Goal: Information Seeking & Learning: Learn about a topic

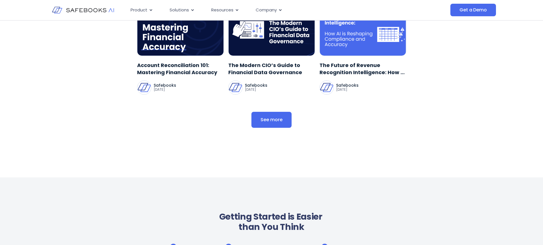
scroll to position [1769, 0]
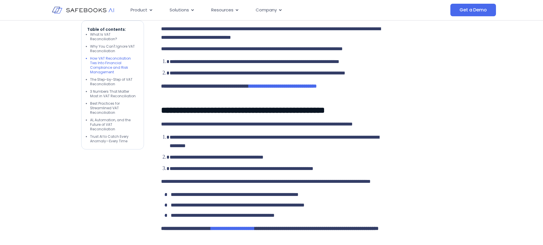
scroll to position [1027, 0]
